Goal: Transaction & Acquisition: Purchase product/service

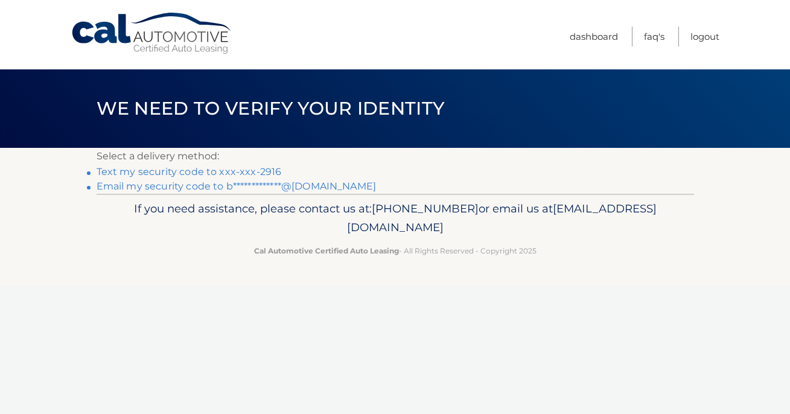
click at [258, 168] on link "Text my security code to xxx-xxx-2916" at bounding box center [189, 171] width 185 height 11
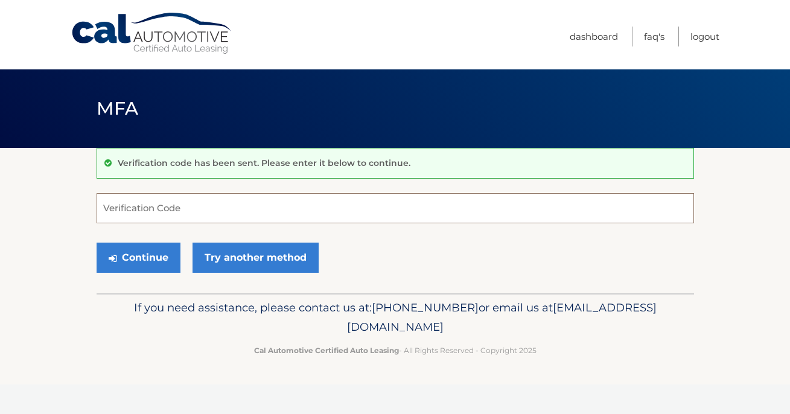
click at [251, 208] on input "Verification Code" at bounding box center [396, 208] width 598 height 30
click at [220, 214] on input "Verification Code" at bounding box center [396, 208] width 598 height 30
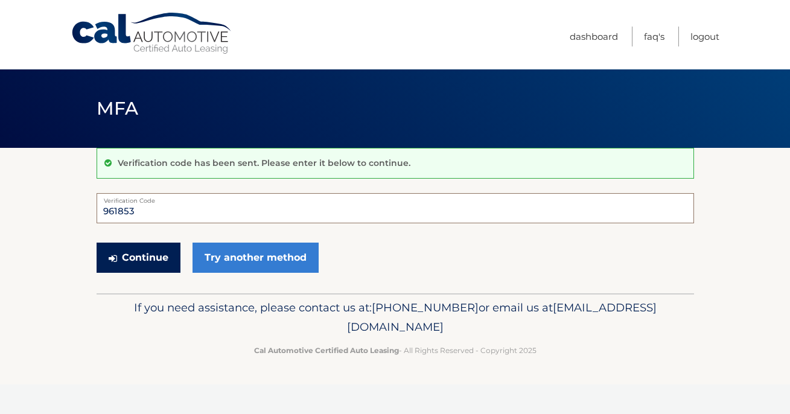
type input "961853"
click at [144, 265] on button "Continue" at bounding box center [139, 258] width 84 height 30
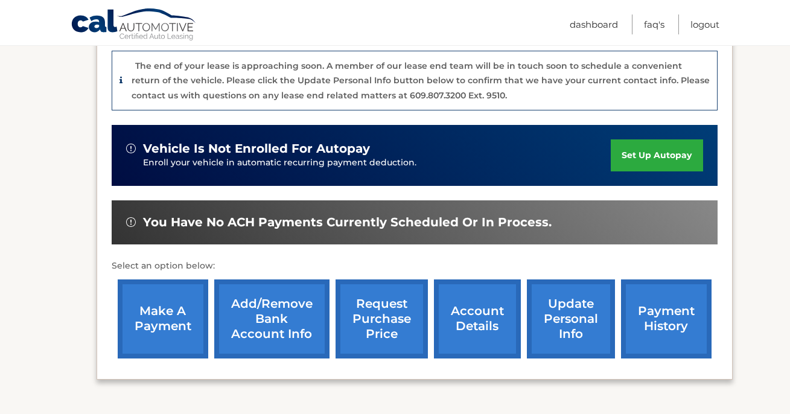
scroll to position [371, 0]
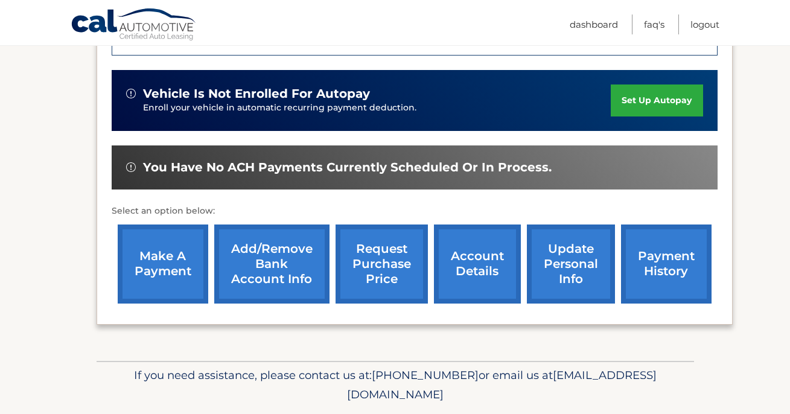
click at [160, 256] on link "make a payment" at bounding box center [163, 264] width 91 height 79
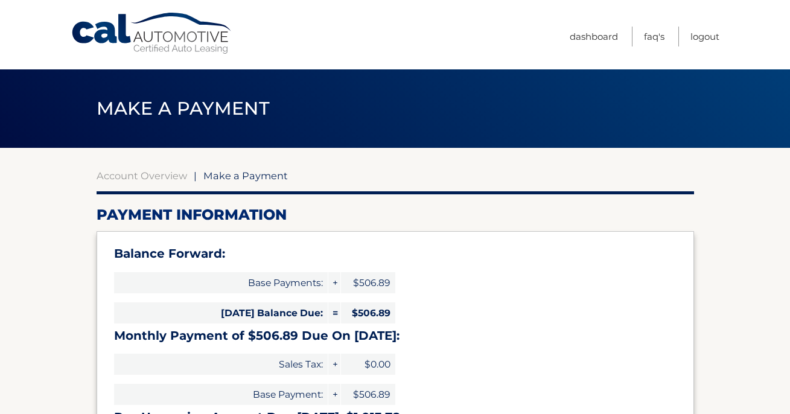
select select "MzFmM2RmNmYtZTIxOC00ZjlkLWFlYTAtZTczYmY4ODYzYTRj"
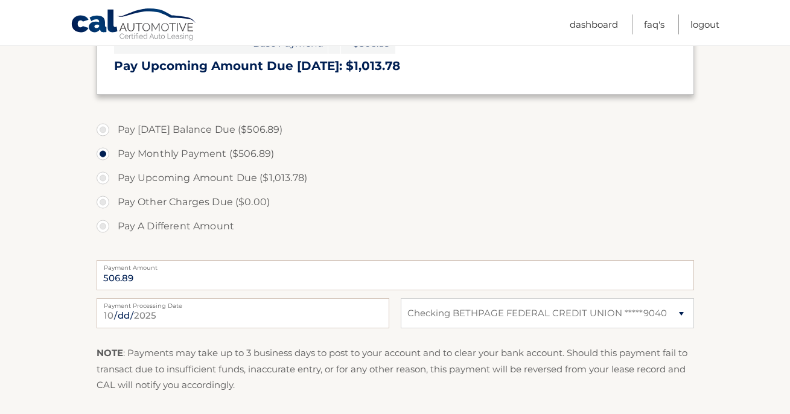
scroll to position [408, 0]
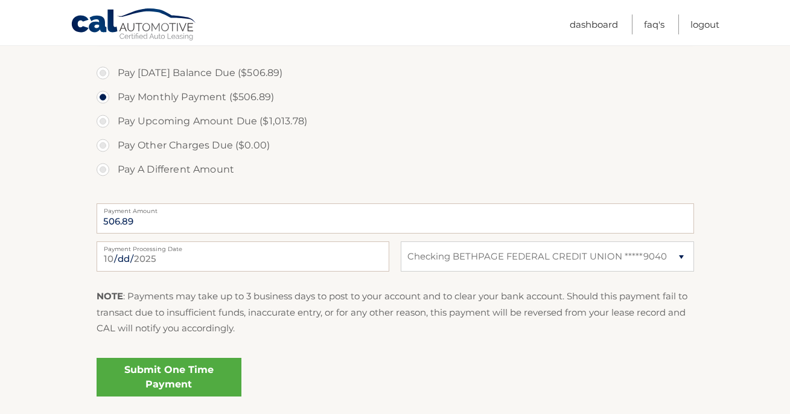
click at [139, 391] on link "Submit One Time Payment" at bounding box center [169, 377] width 145 height 39
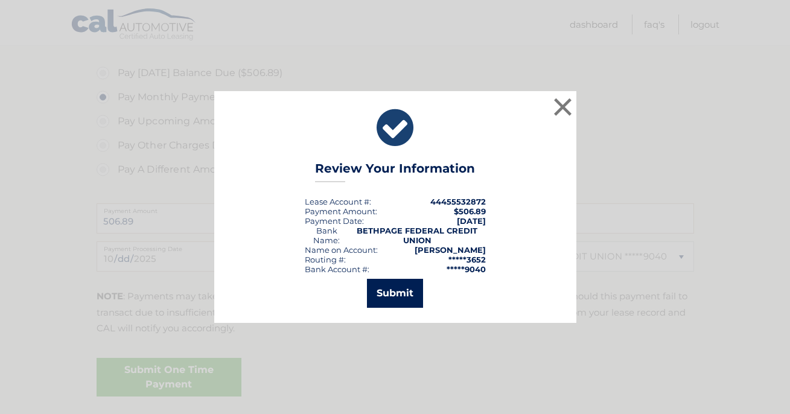
click at [386, 297] on button "Submit" at bounding box center [395, 293] width 56 height 29
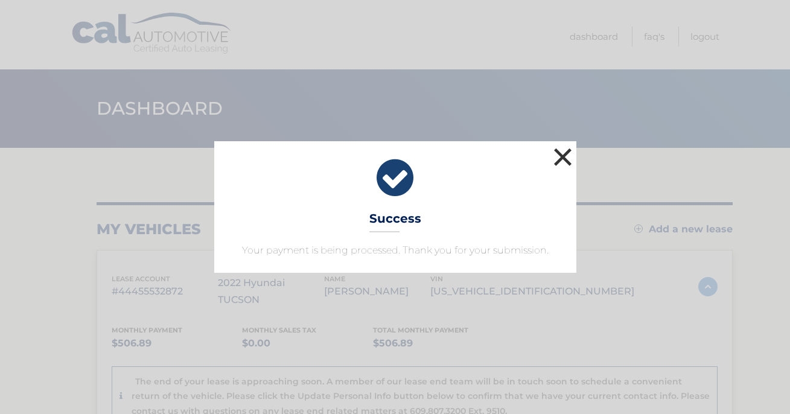
click at [552, 163] on button "×" at bounding box center [563, 157] width 24 height 24
